Goal: Book appointment/travel/reservation

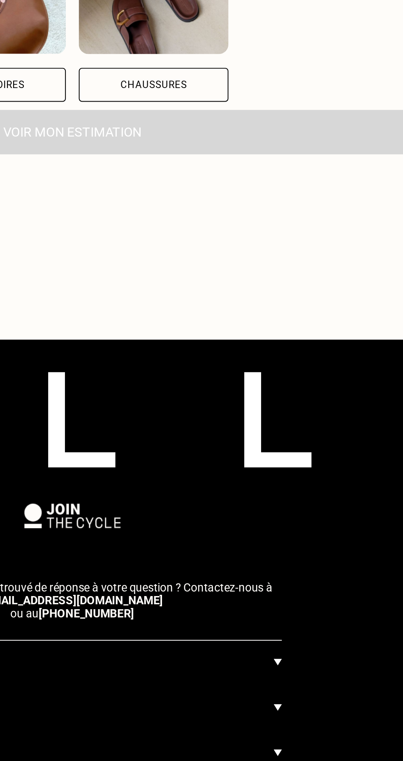
click at [307, 590] on img at bounding box center [306, 592] width 4 height 10
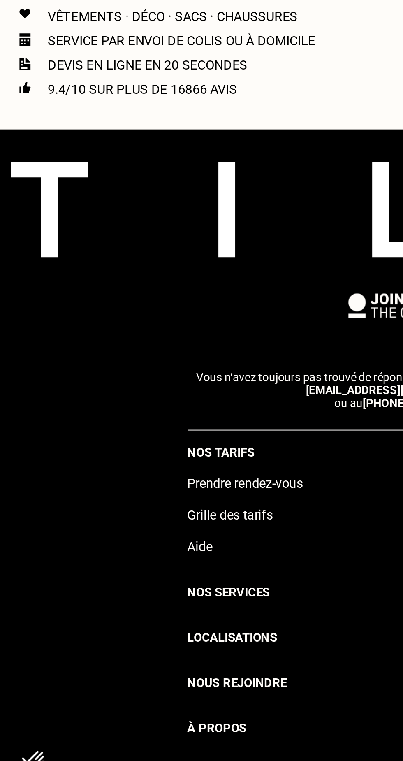
click at [134, 624] on div "Grille des tarifs" at bounding box center [201, 627] width 213 height 16
select select "FR"
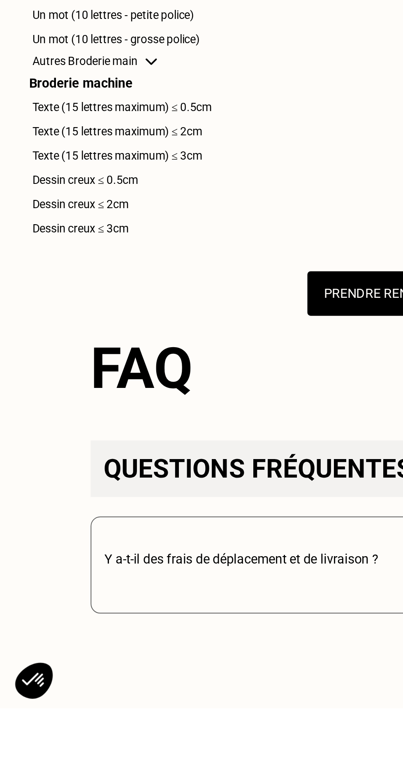
scroll to position [568, 0]
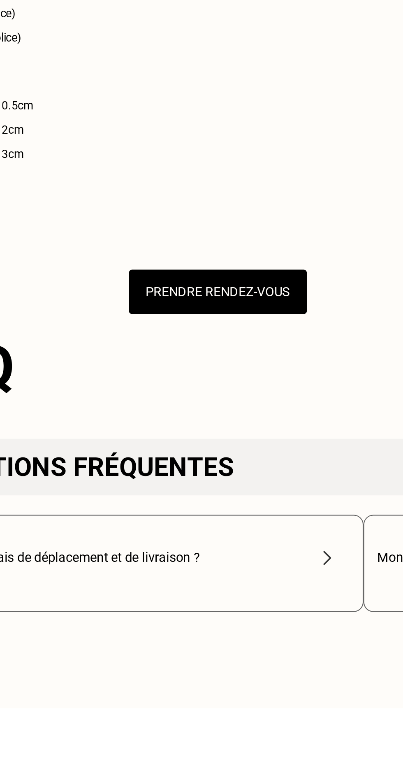
click at [208, 549] on button "Prendre rendez-vous" at bounding box center [201, 549] width 91 height 23
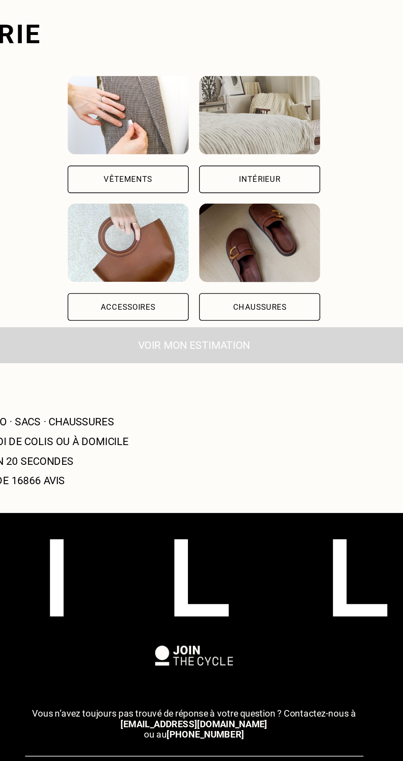
scroll to position [4, 0]
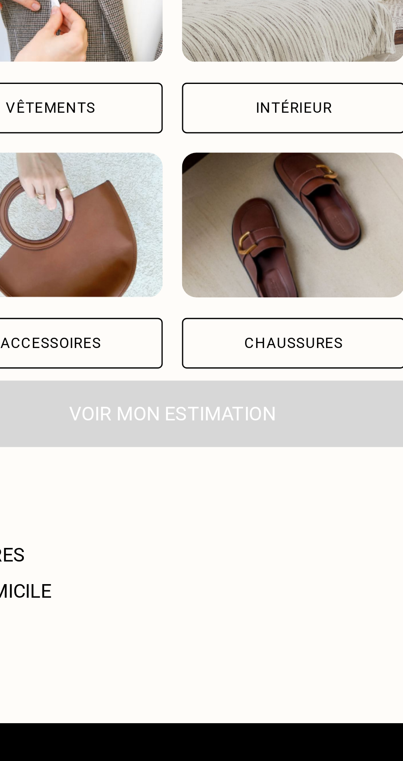
click at [175, 215] on div "Vêtements" at bounding box center [160, 213] width 30 height 5
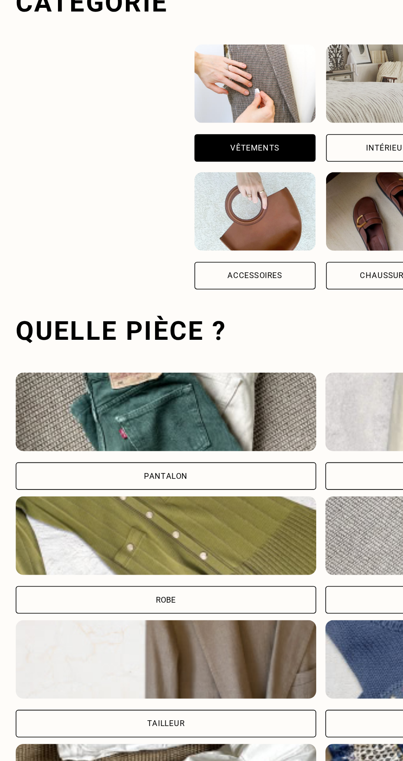
click at [120, 419] on div "Pantalon" at bounding box center [104, 419] width 189 height 17
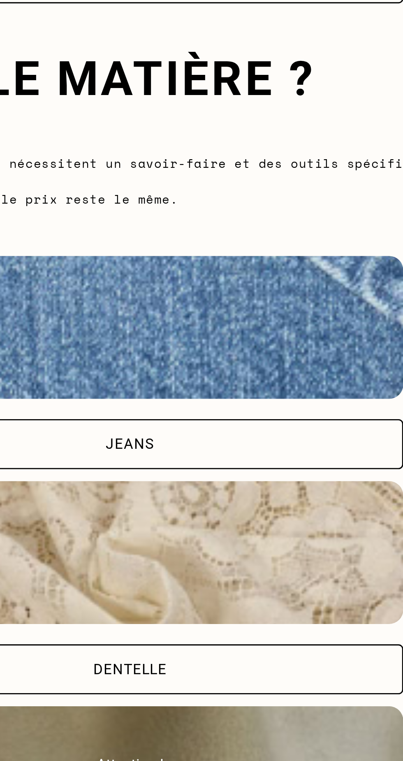
scroll to position [462, 0]
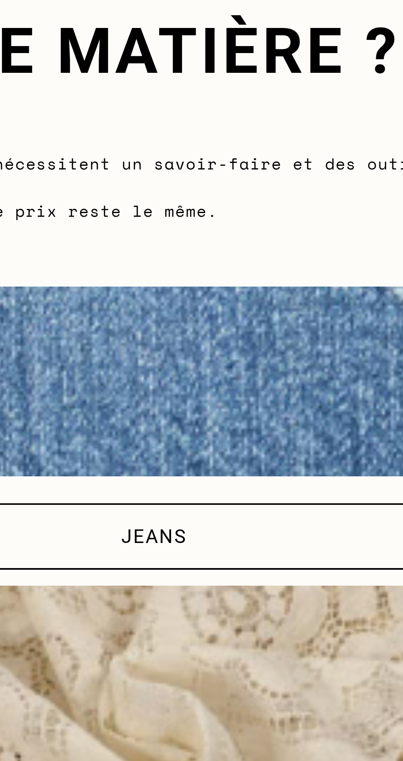
click at [113, 507] on div "Jeans" at bounding box center [104, 511] width 189 height 17
select select "FR"
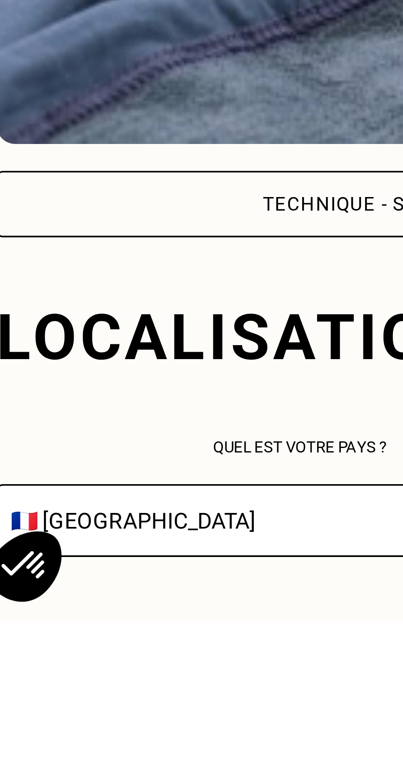
scroll to position [554, 0]
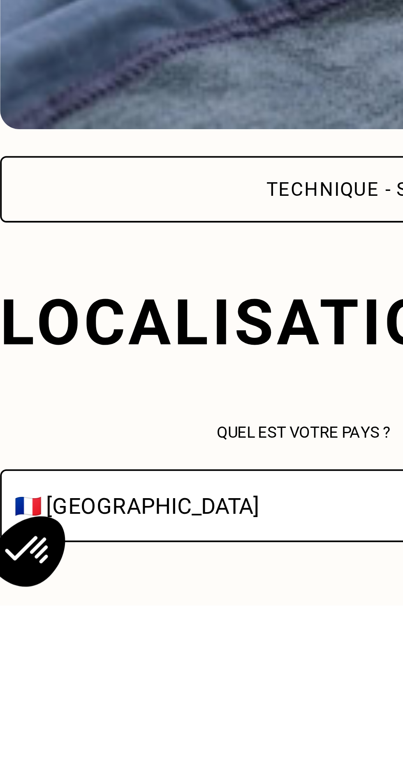
click at [70, 736] on select "🇩🇪 [GEOGRAPHIC_DATA] 🇦🇹 [GEOGRAPHIC_DATA] 🇧🇪 [GEOGRAPHIC_DATA] 🇧🇬 Bulgarie 🇨🇾 C…" at bounding box center [89, 735] width 158 height 19
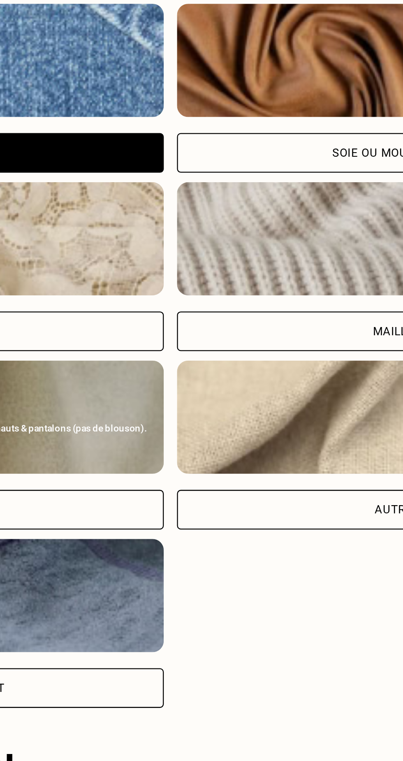
scroll to position [635, 0]
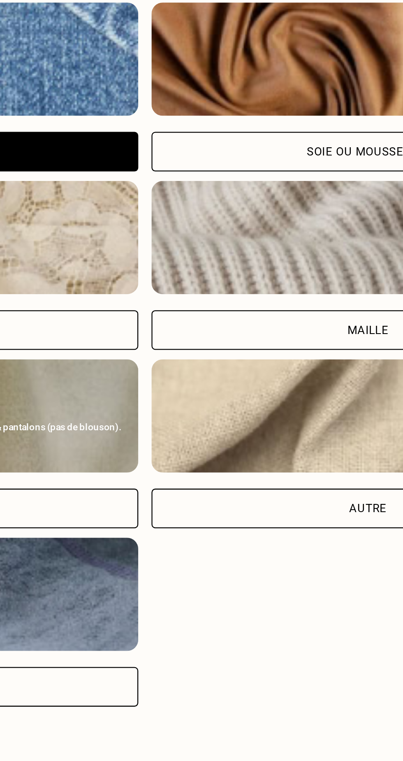
type input "13004"
click at [269, 490] on div "Autre" at bounding box center [299, 494] width 189 height 17
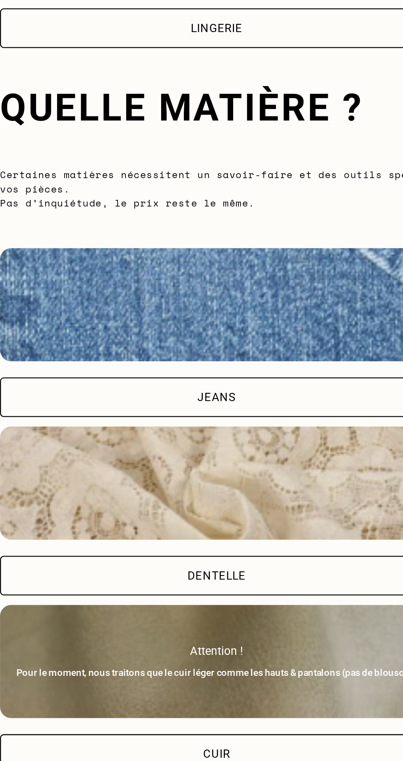
scroll to position [729, 0]
click at [118, 238] on div "Jeans" at bounding box center [104, 244] width 189 height 17
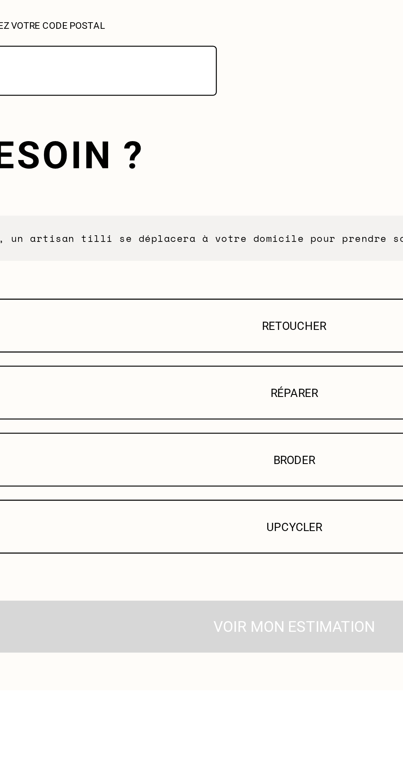
scroll to position [847, 0]
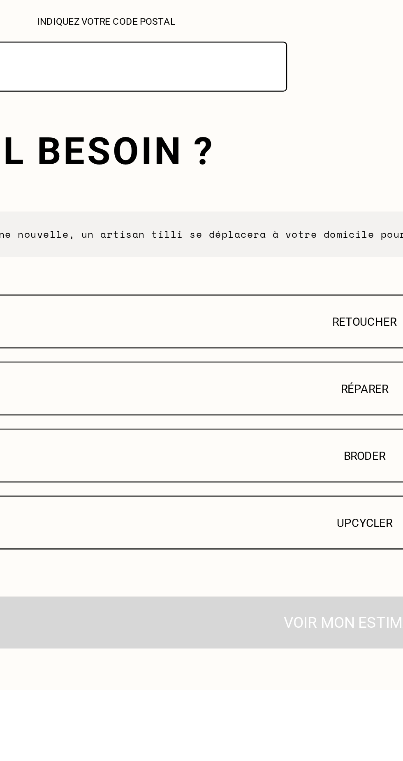
click at [191, 598] on p "Retoucher" at bounding box center [201, 601] width 375 height 6
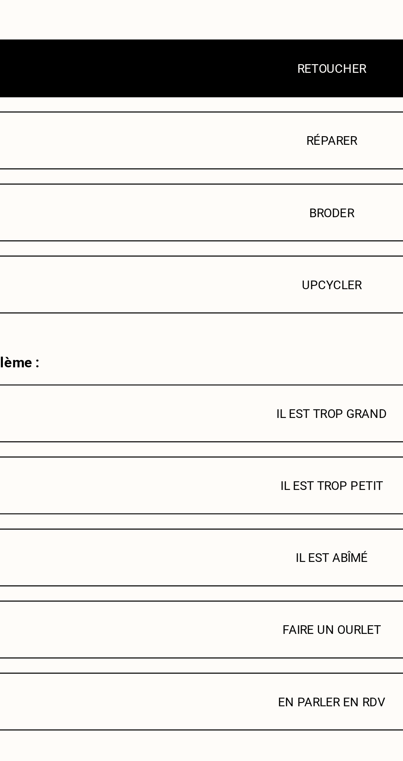
scroll to position [1034, 0]
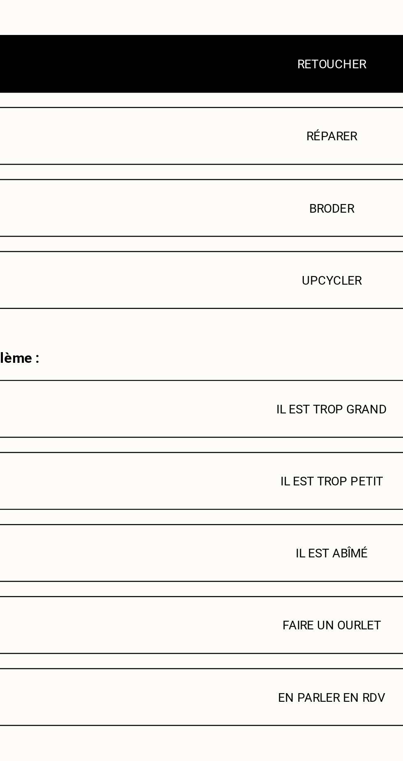
click at [195, 640] on p "Faire un ourlet" at bounding box center [201, 643] width 375 height 6
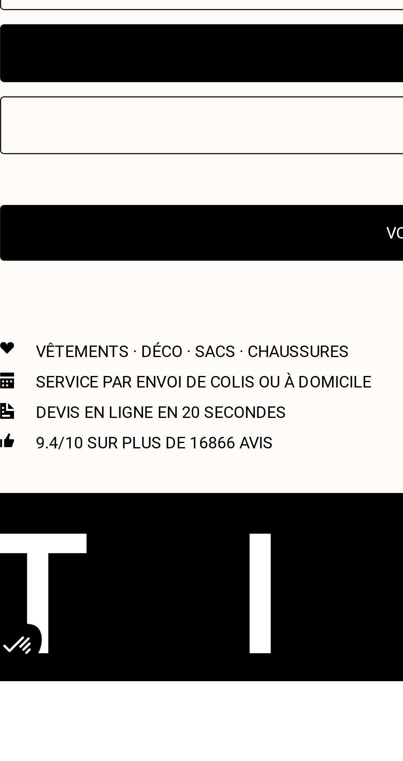
scroll to position [1174, 0]
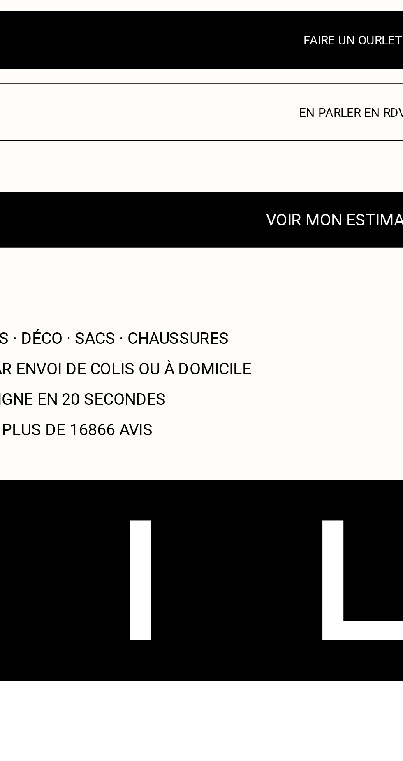
click at [192, 566] on button "Voir mon estimation" at bounding box center [202, 574] width 384 height 23
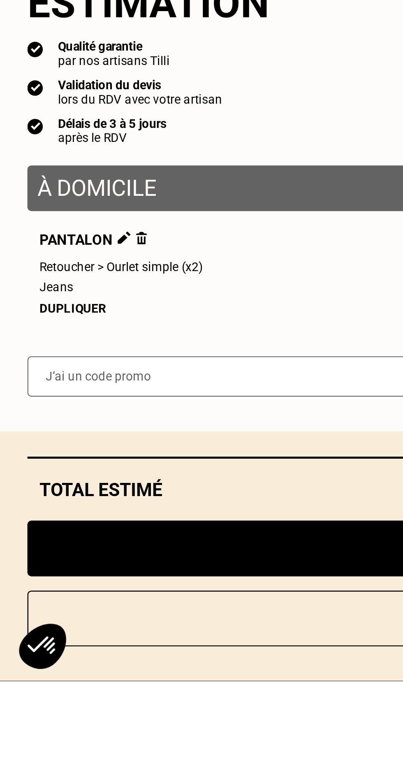
click at [35, 613] on div "Dupliquer" at bounding box center [203, 611] width 374 height 6
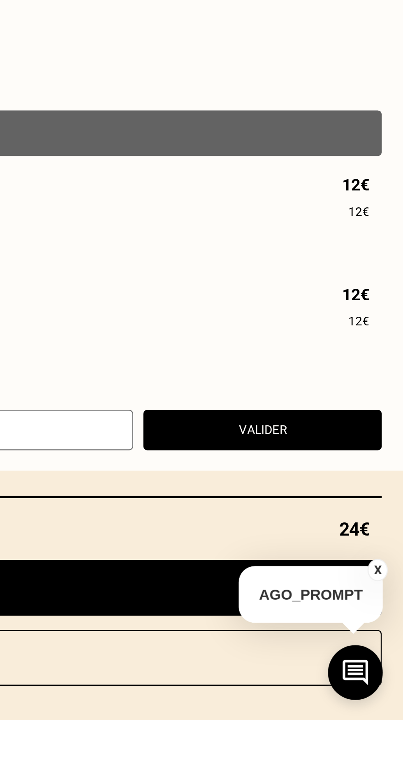
scroll to position [1404, 0]
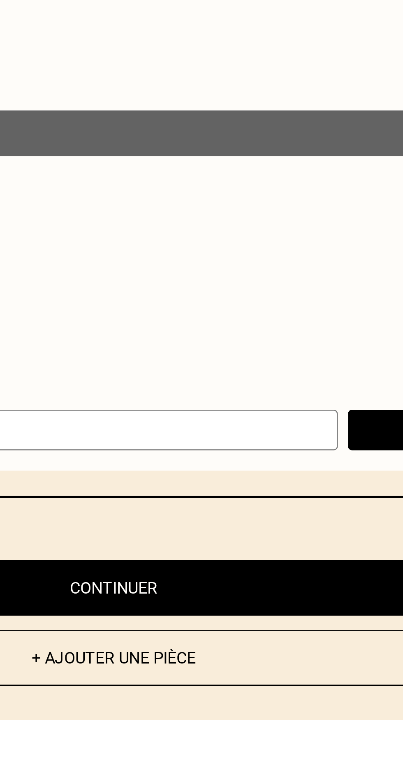
click at [238, 719] on button "Continuer" at bounding box center [203, 707] width 384 height 23
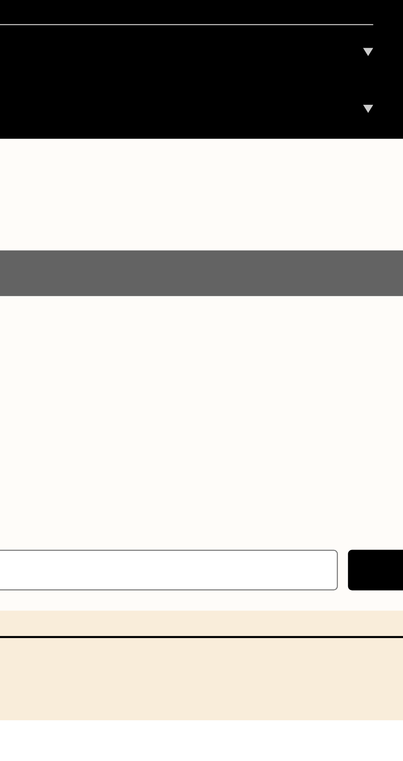
scroll to position [0, 0]
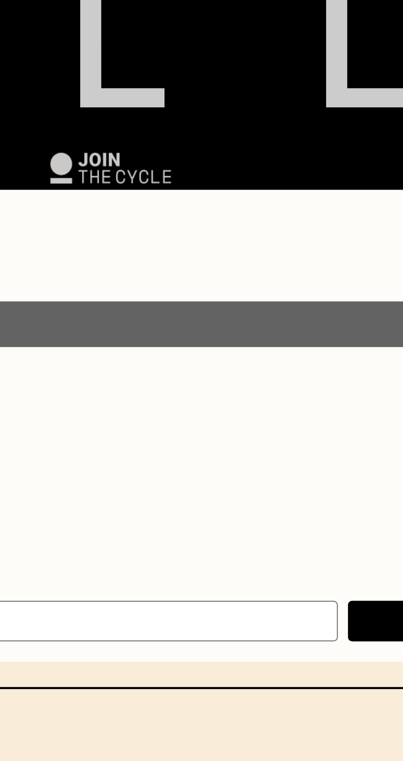
select select "FR"
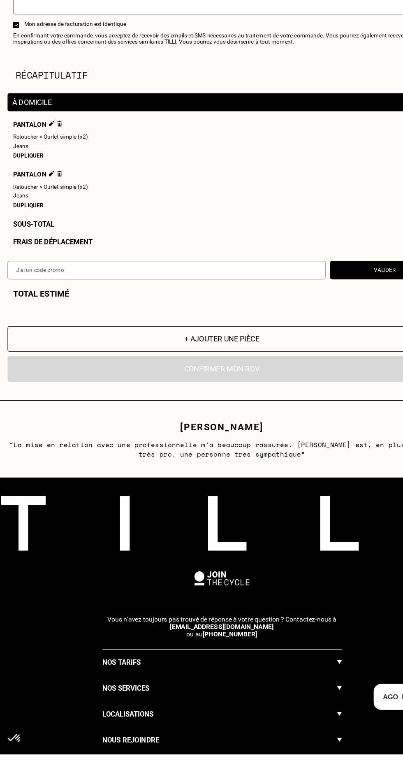
scroll to position [1041, 0]
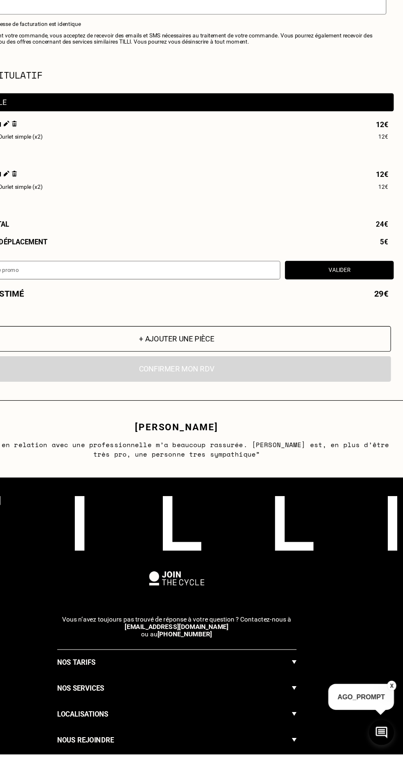
click at [348, 331] on button "Valider" at bounding box center [346, 331] width 97 height 16
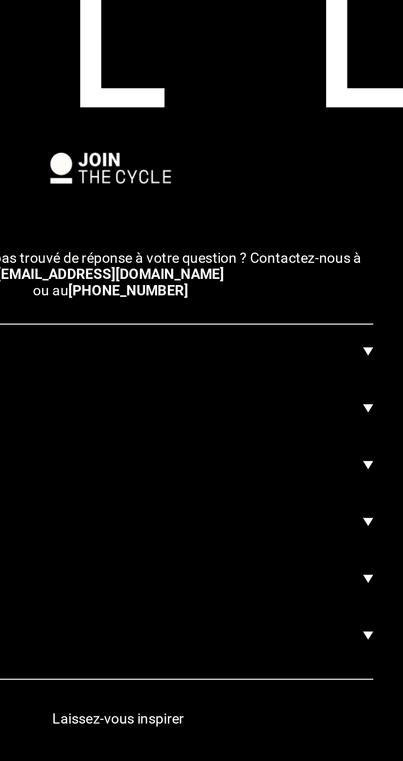
select select "FR"
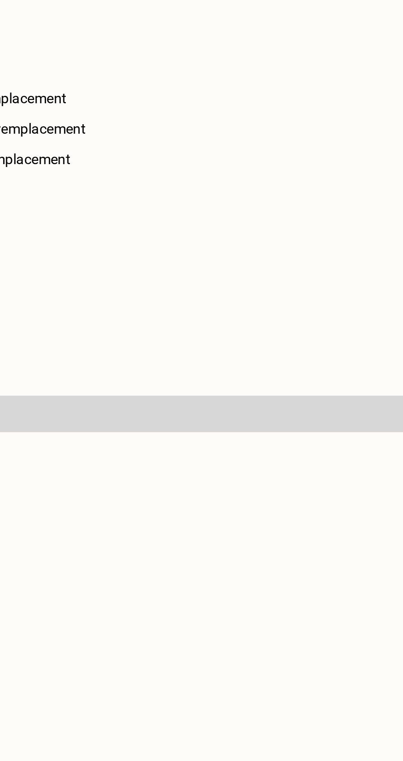
scroll to position [572, 0]
